Goal: Task Accomplishment & Management: Manage account settings

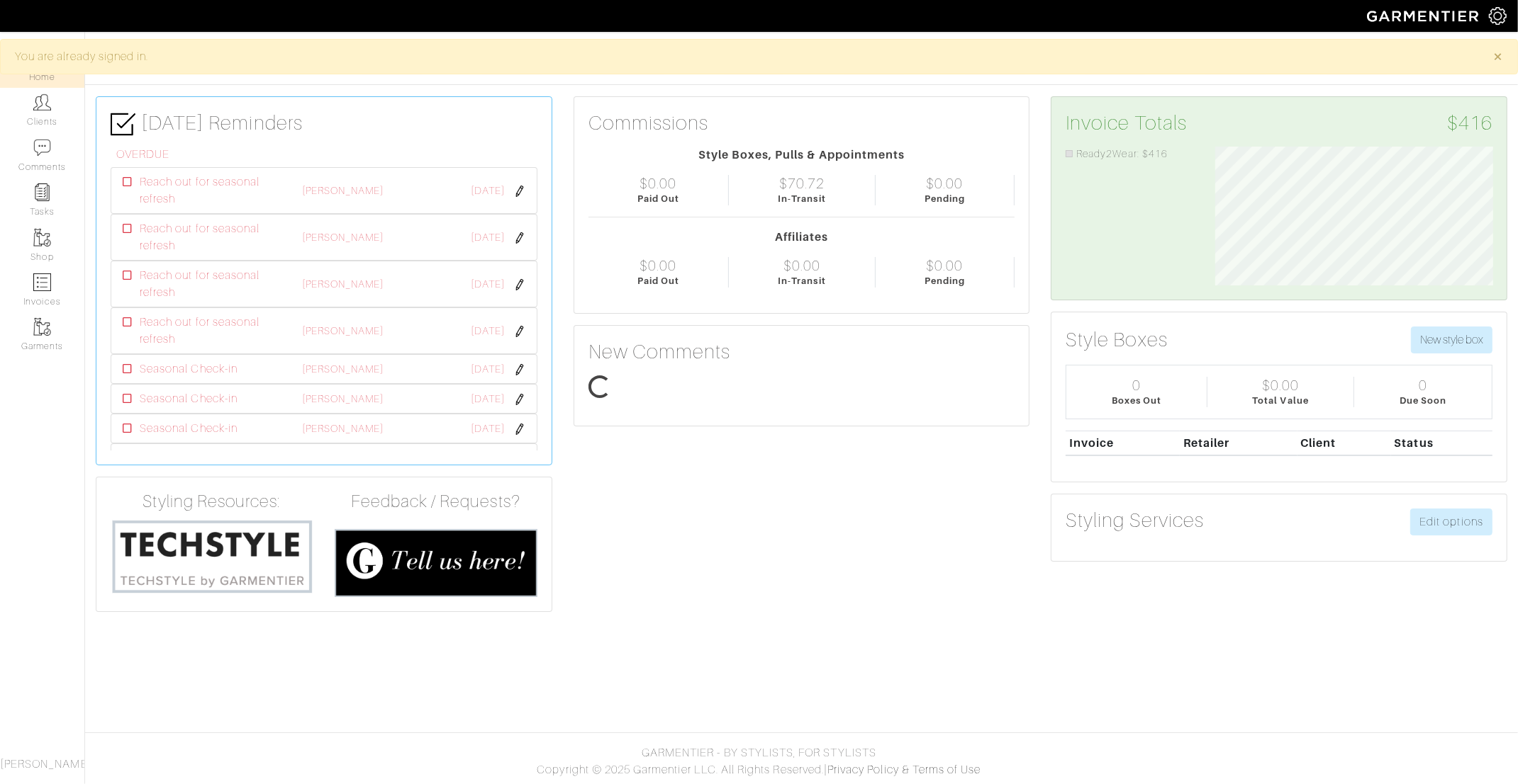
click at [21, 111] on link "Clients" at bounding box center [42, 110] width 84 height 45
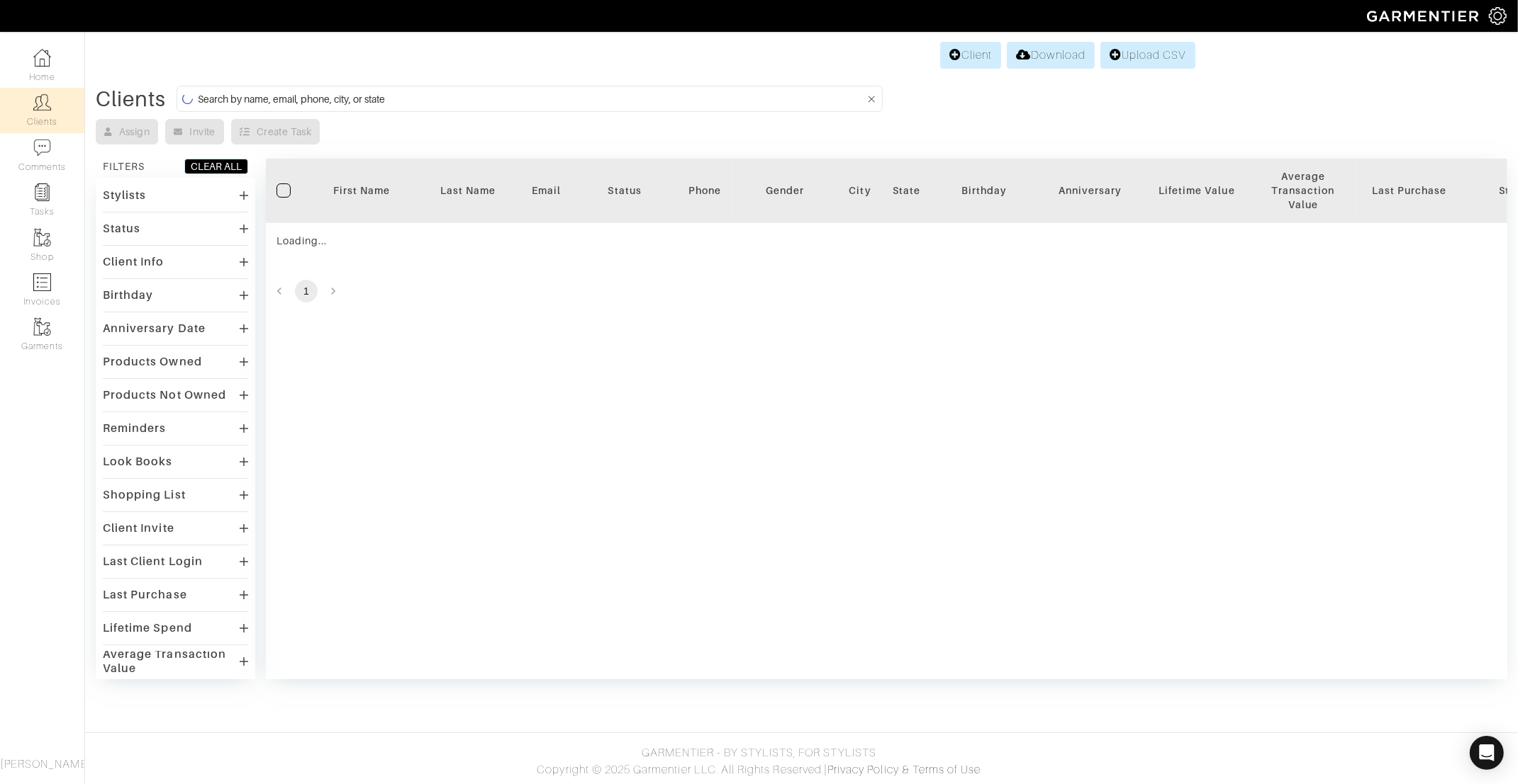
click at [284, 105] on input at bounding box center [531, 98] width 667 height 18
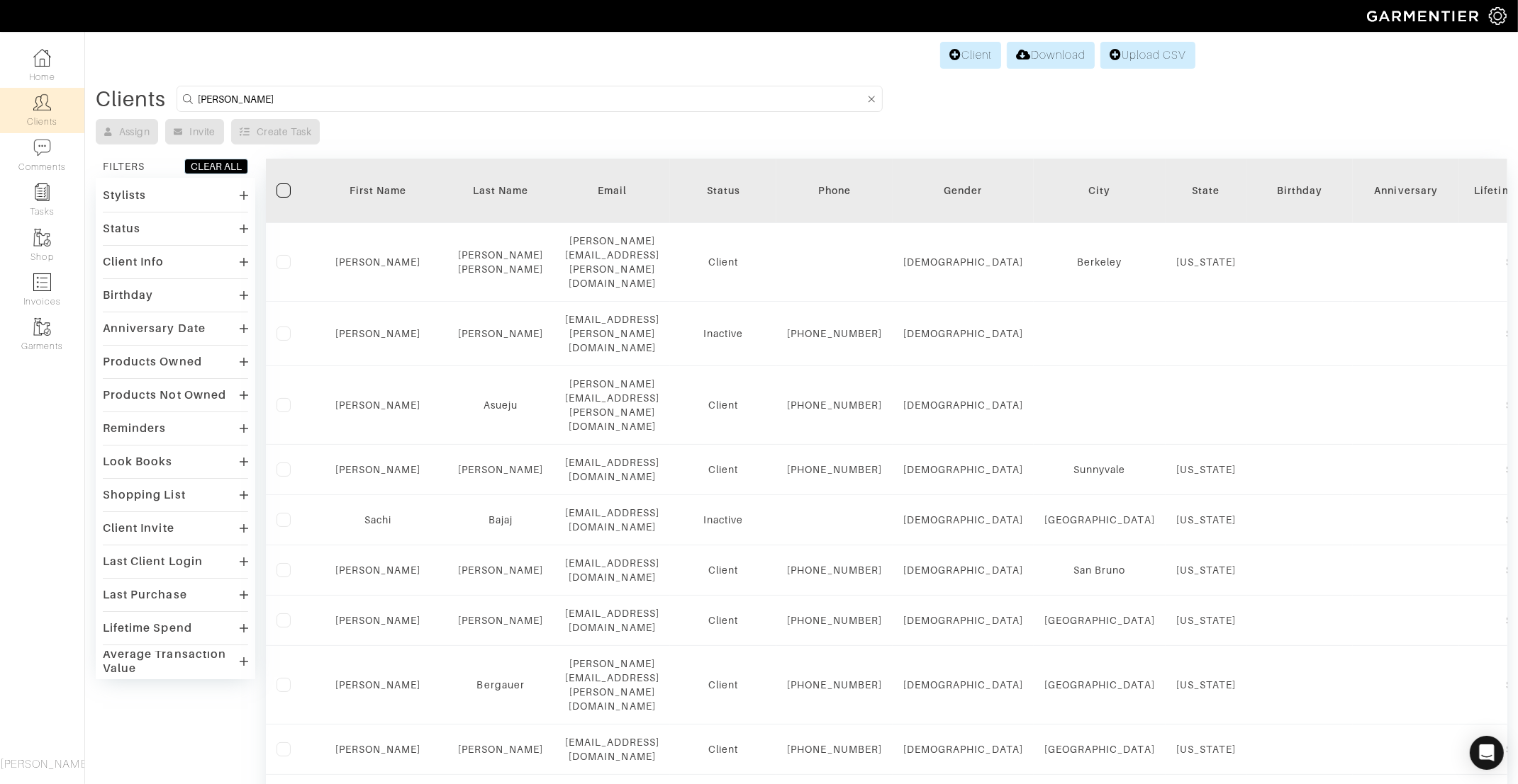
type input "molly"
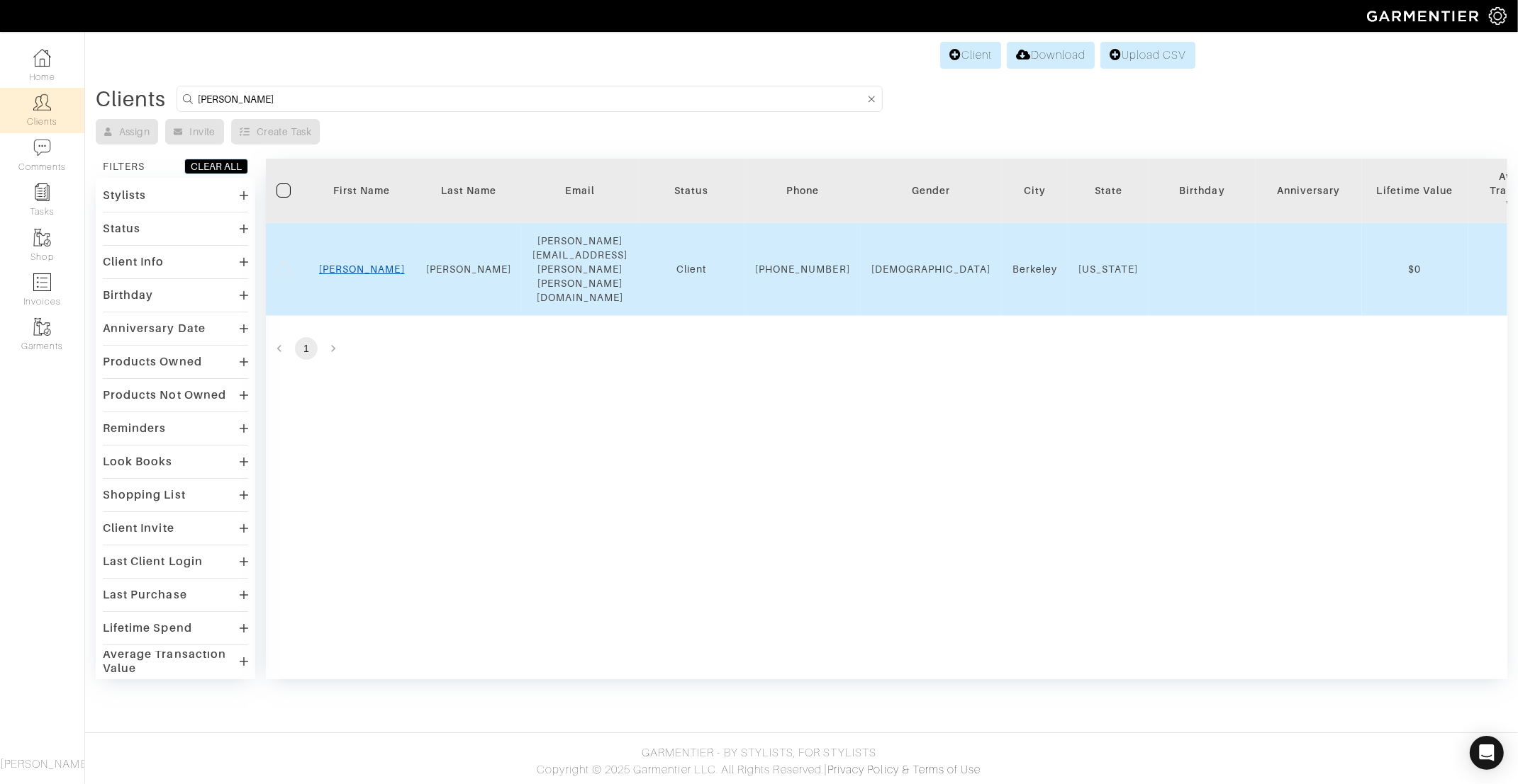
click at [359, 264] on link "Molly" at bounding box center [361, 269] width 86 height 12
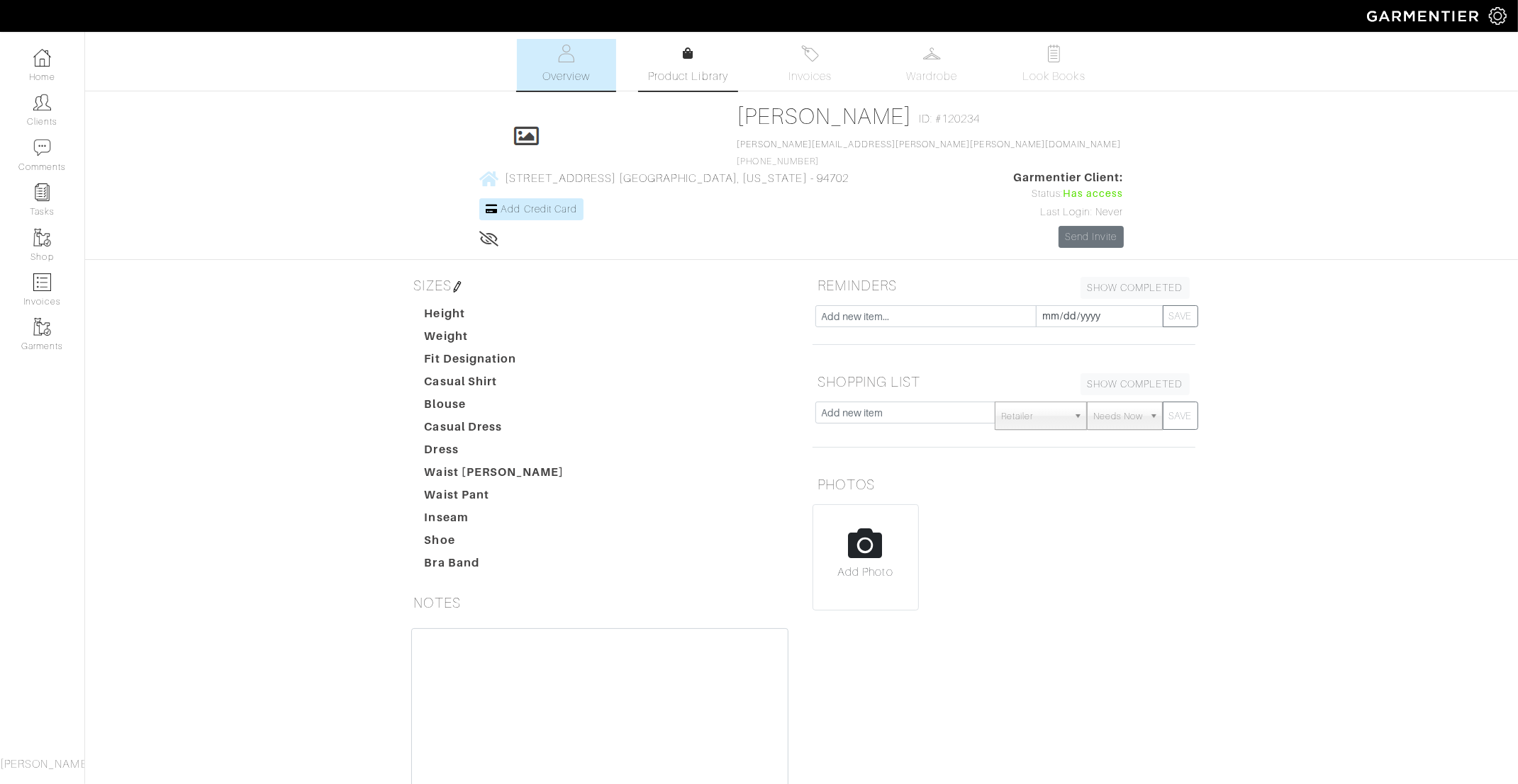
click at [650, 69] on span "Product Library" at bounding box center [688, 77] width 80 height 17
click at [927, 64] on link "Wardrobe" at bounding box center [932, 65] width 99 height 52
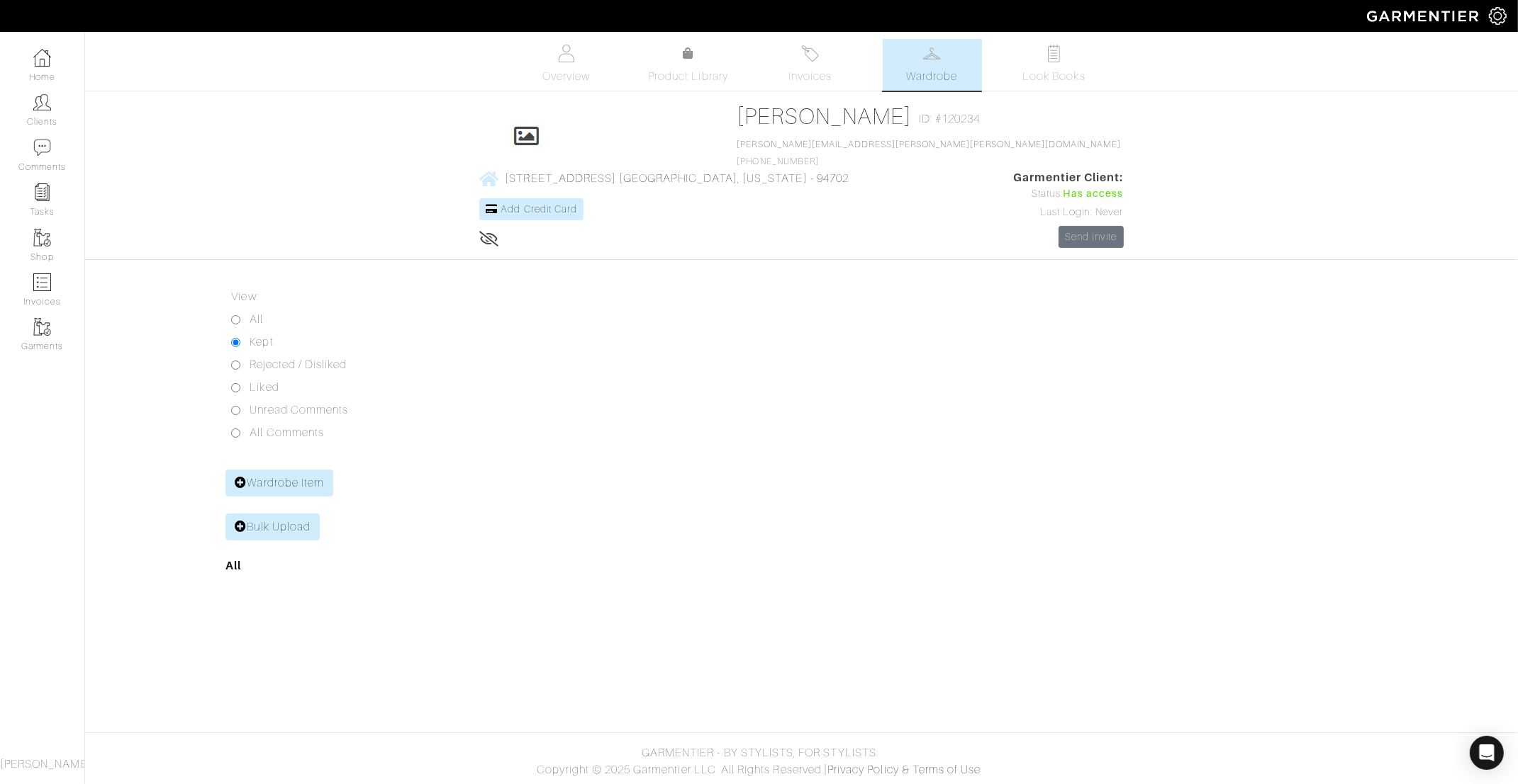
click at [237, 315] on input "All" at bounding box center [235, 319] width 9 height 9
radio input "true"
click at [45, 100] on img at bounding box center [42, 102] width 18 height 18
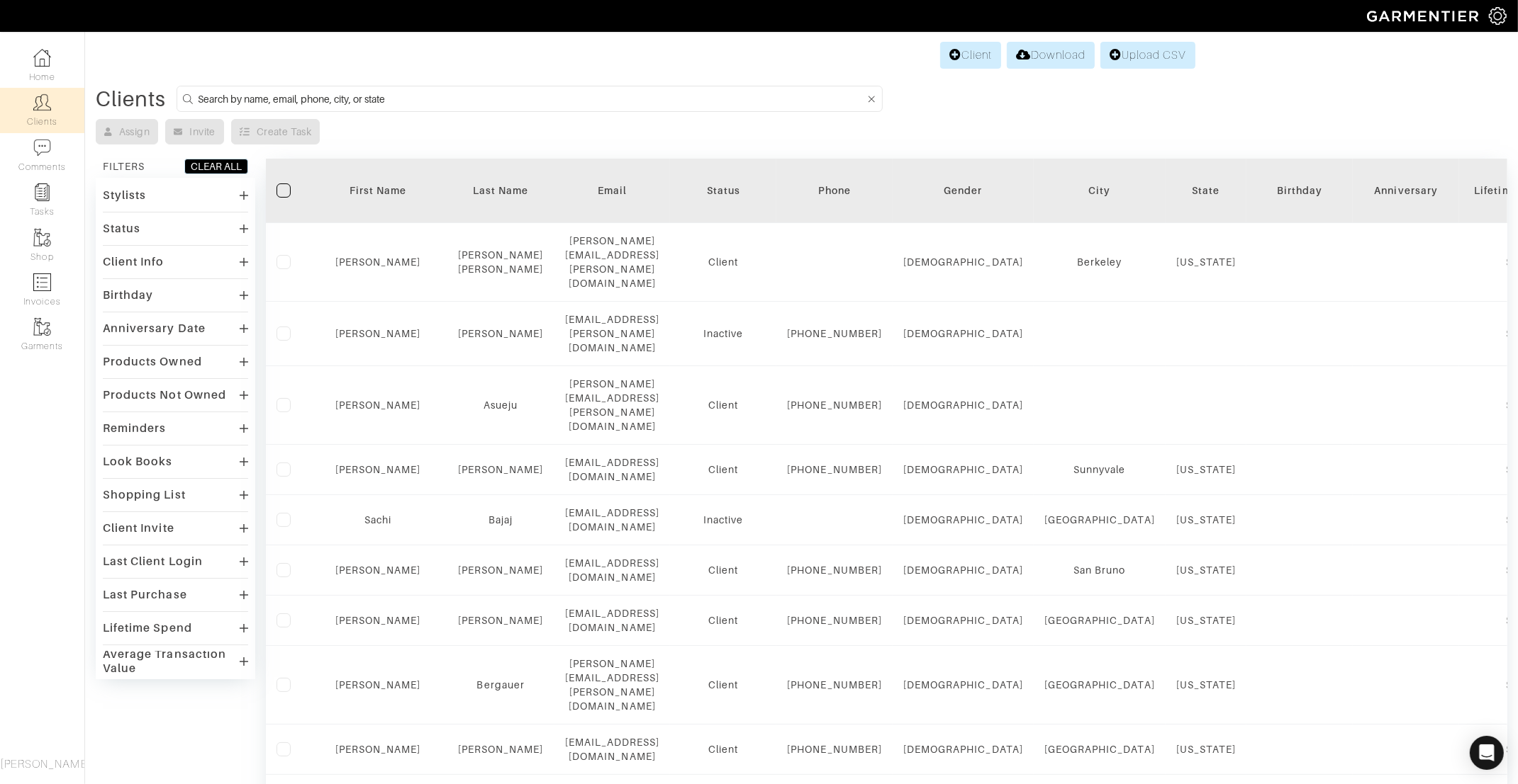
click at [292, 88] on form at bounding box center [530, 98] width 706 height 26
click at [283, 99] on input at bounding box center [531, 98] width 667 height 18
paste input "Megan Mathews"
type input "Megan Mathews"
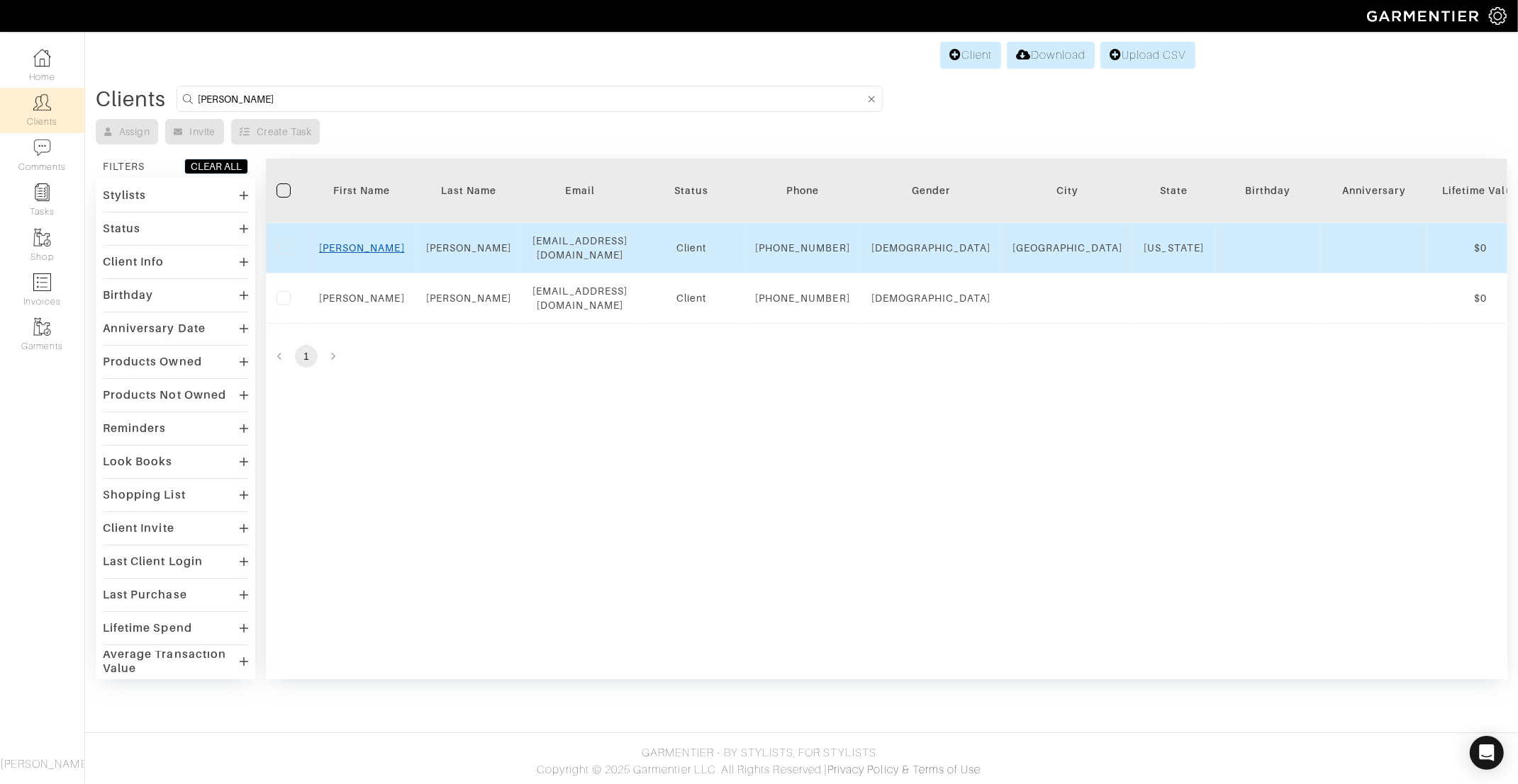
click at [359, 249] on link "Megan" at bounding box center [361, 249] width 86 height 12
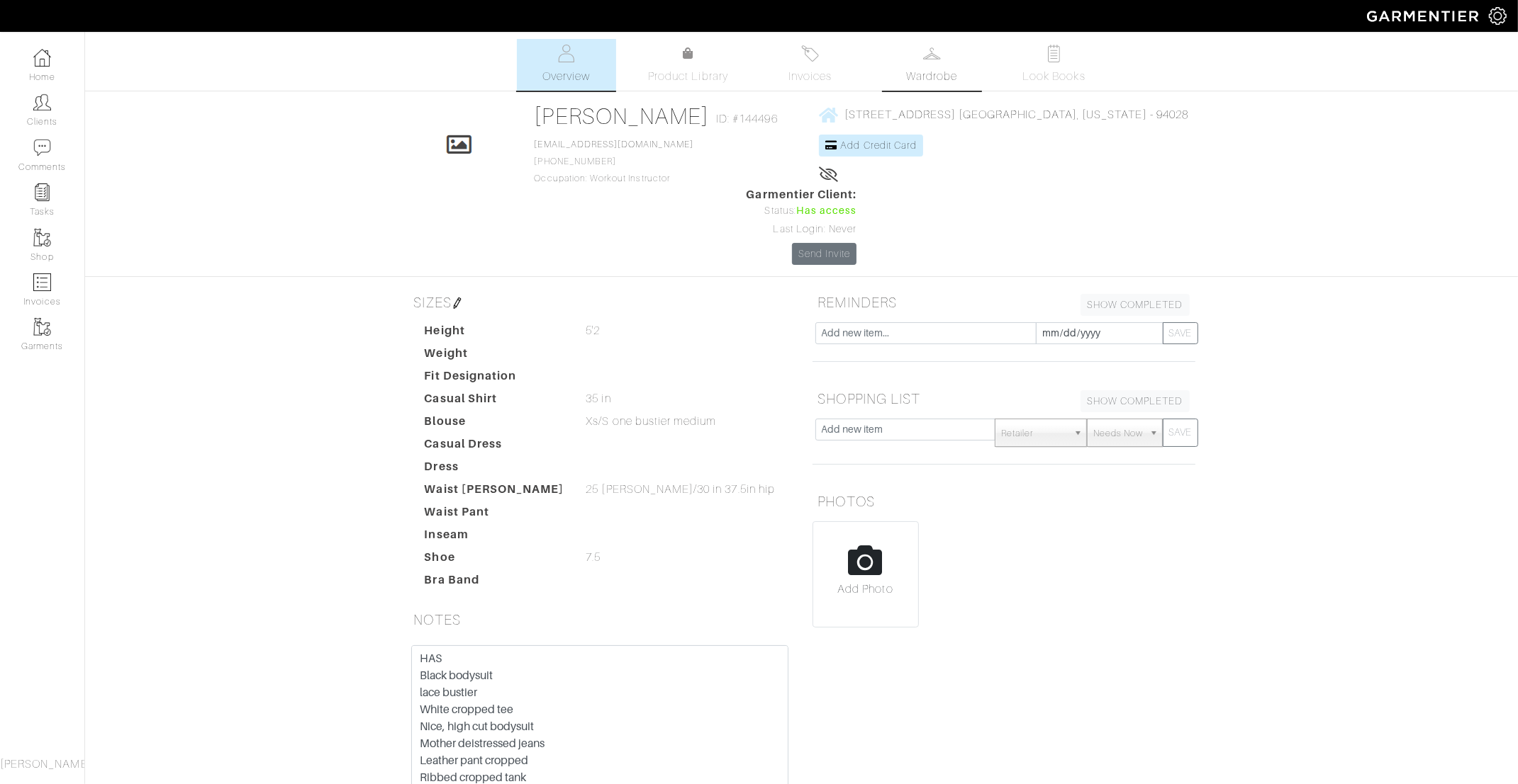
click at [945, 72] on span "Wardrobe" at bounding box center [931, 77] width 51 height 17
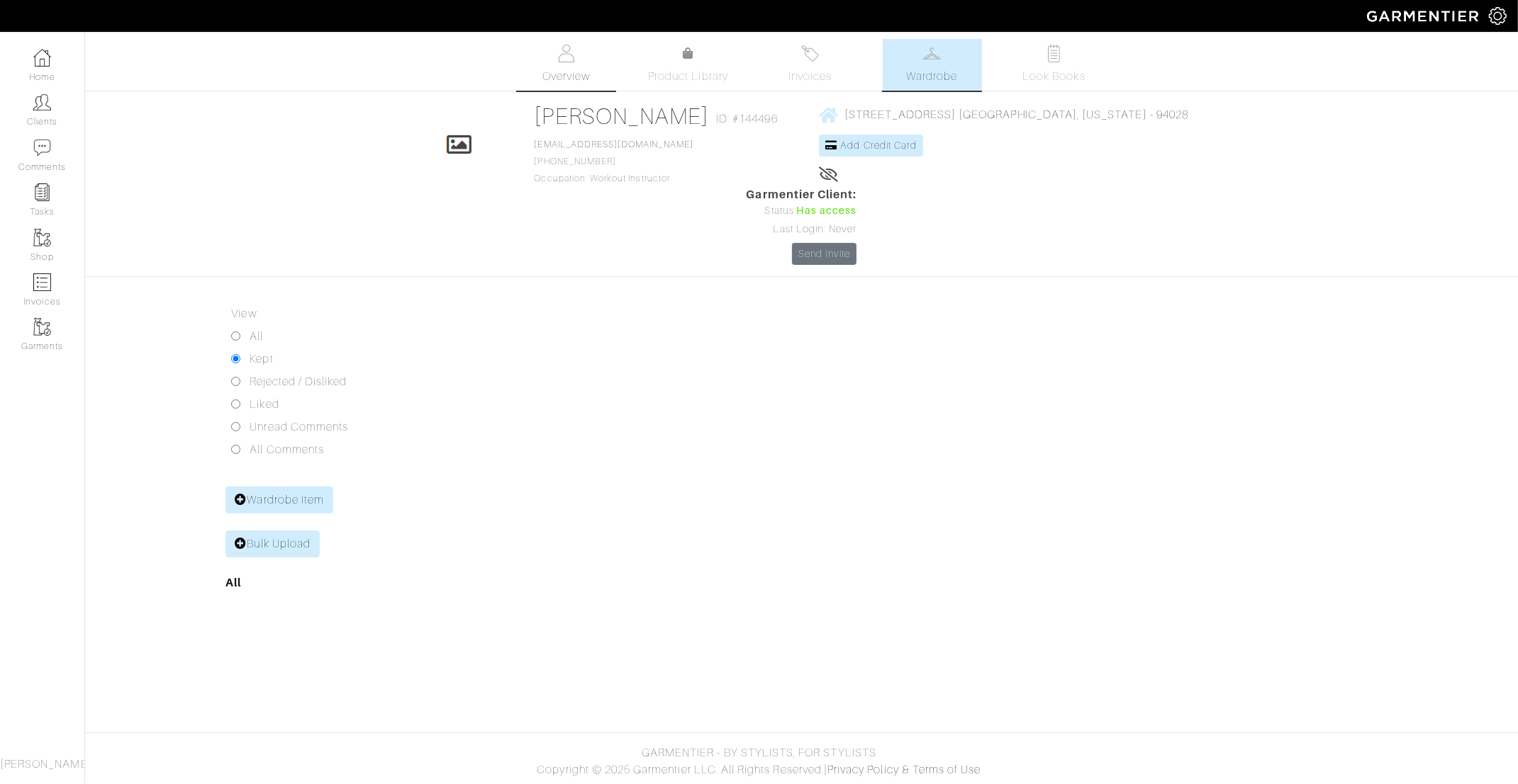
click at [562, 70] on span "Overview" at bounding box center [566, 77] width 48 height 17
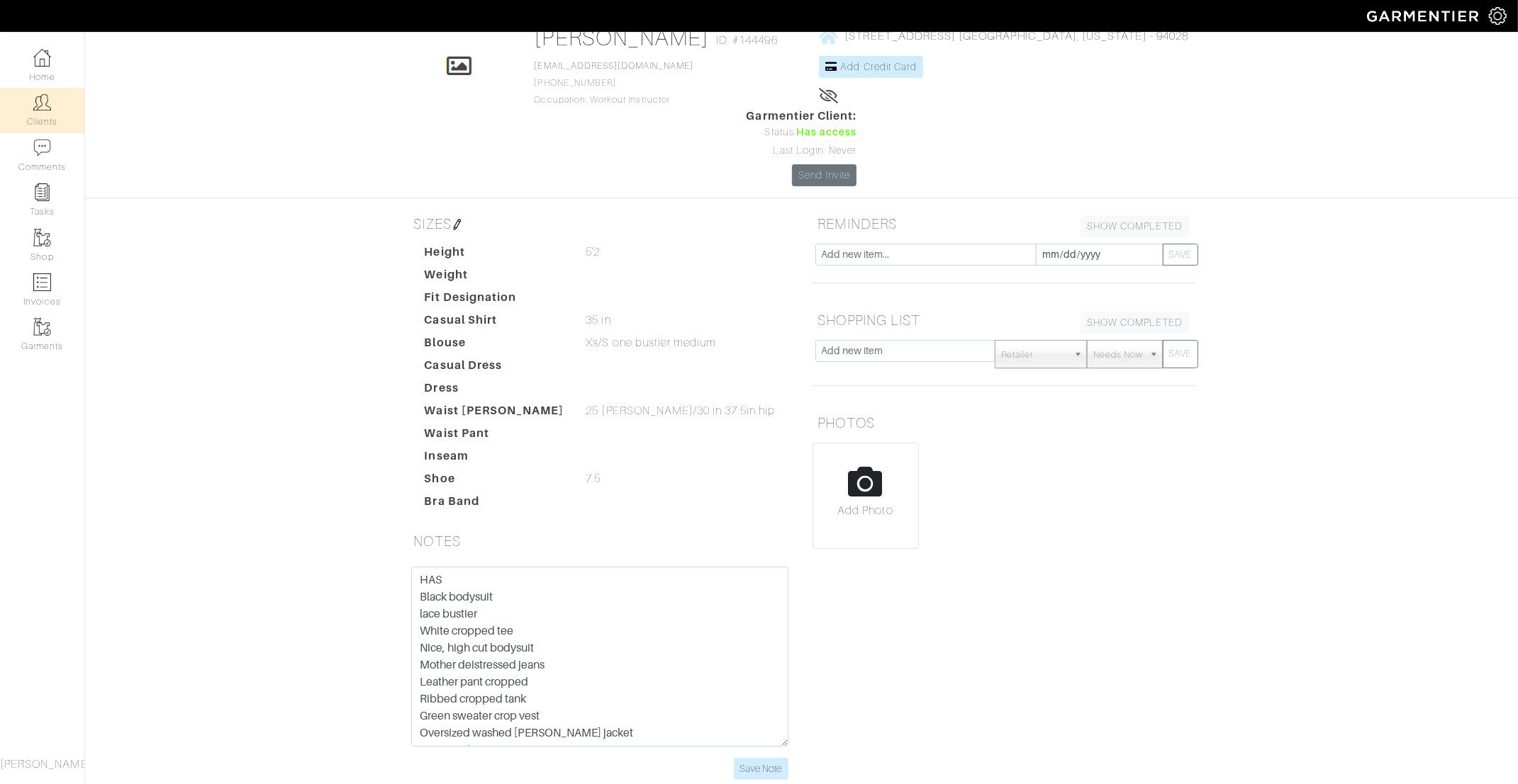
click at [48, 98] on img at bounding box center [42, 102] width 18 height 18
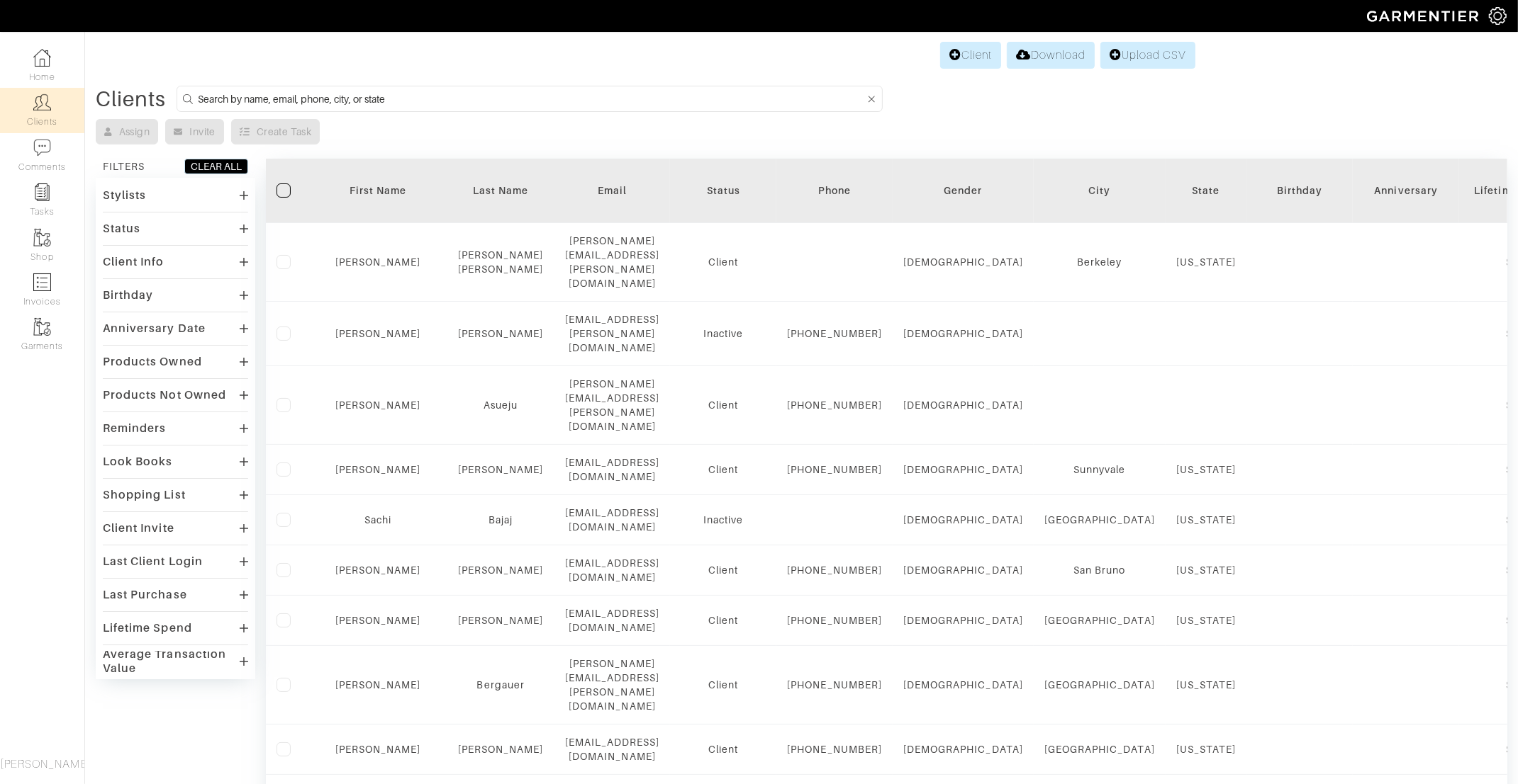
click at [354, 103] on input at bounding box center [531, 98] width 667 height 18
paste input "[PERSON_NAME]"
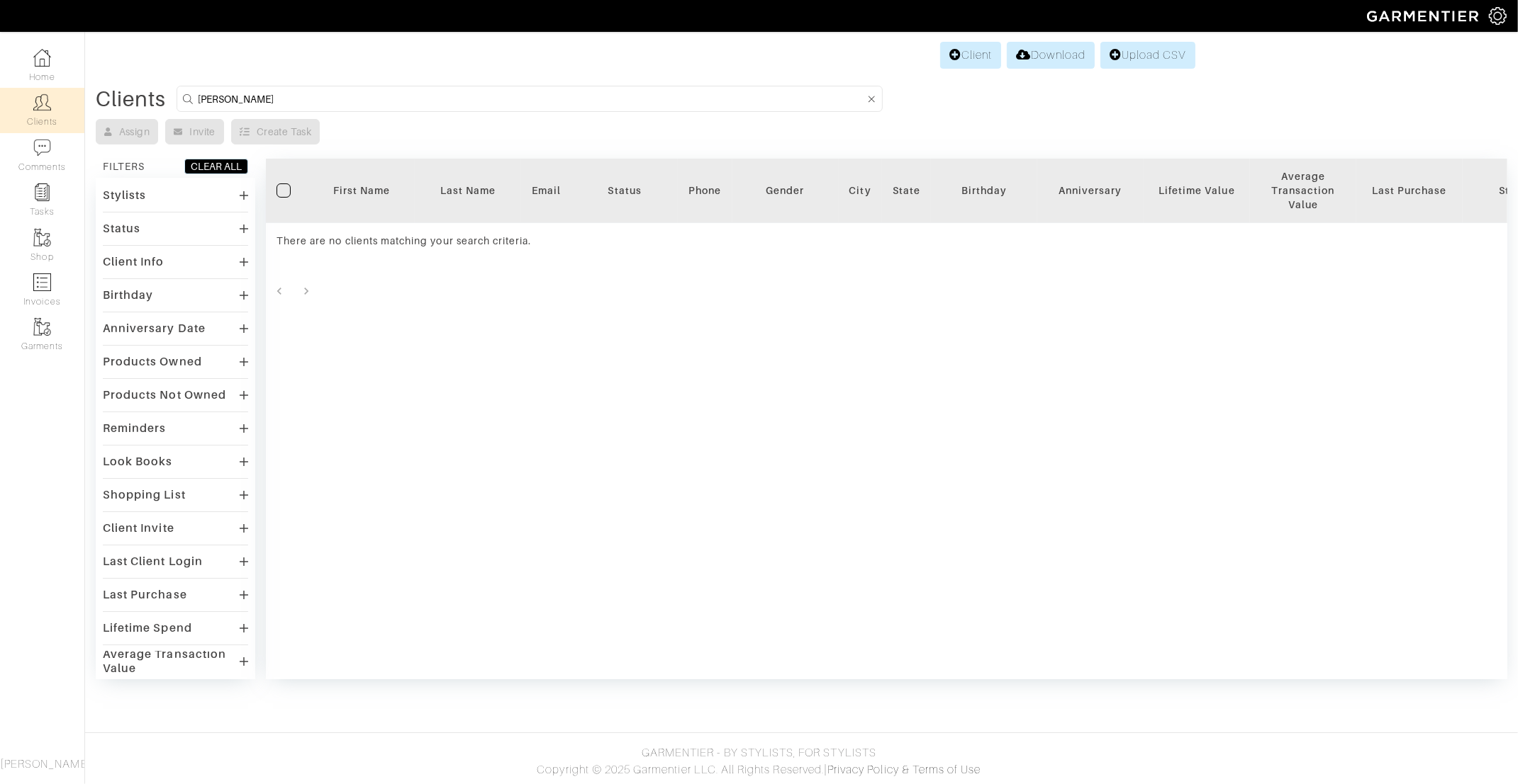
click at [242, 94] on input "[PERSON_NAME]" at bounding box center [531, 98] width 667 height 18
type input "[PERSON_NAME]"
